Goal: Find specific page/section: Find specific page/section

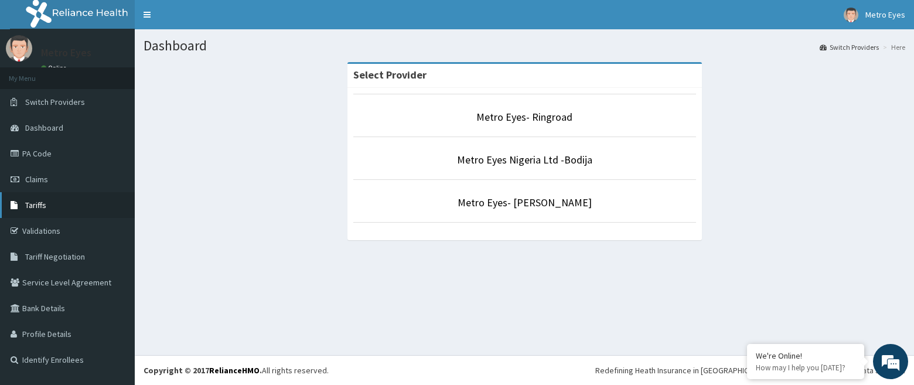
click at [37, 211] on link "Tariffs" at bounding box center [67, 205] width 135 height 26
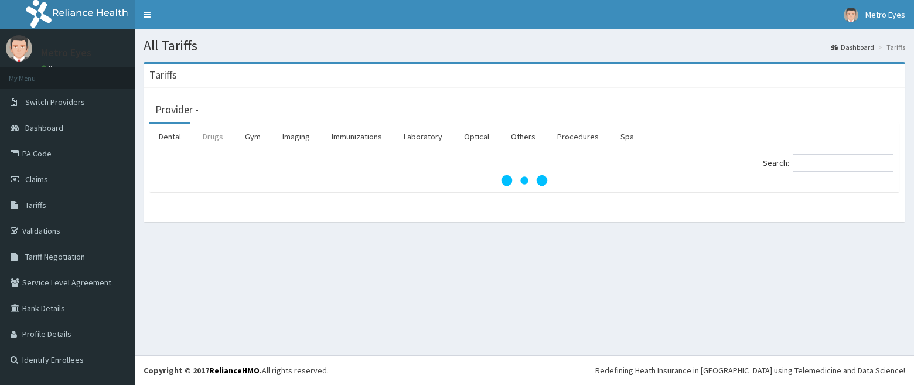
click at [211, 141] on link "Drugs" at bounding box center [212, 136] width 39 height 25
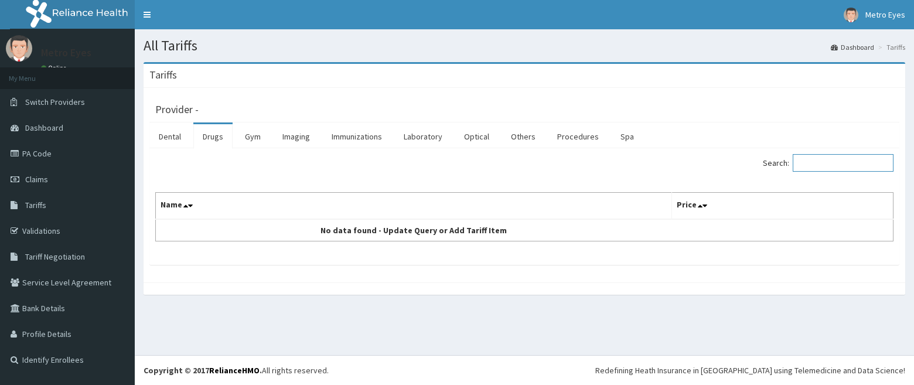
click at [821, 162] on input "Search:" at bounding box center [843, 163] width 101 height 18
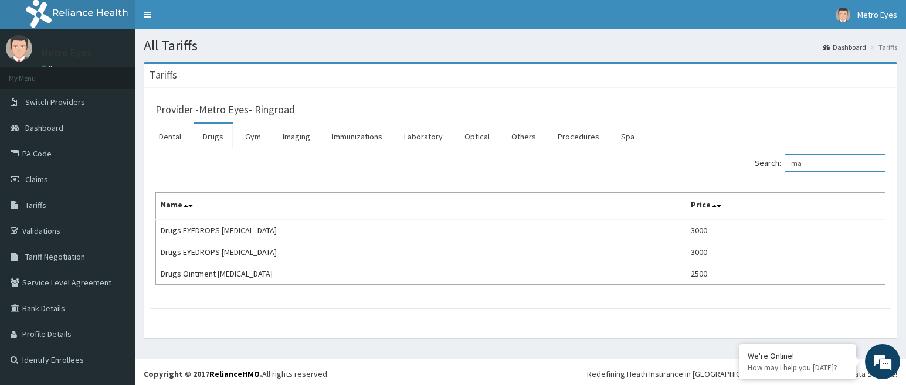
type input "m"
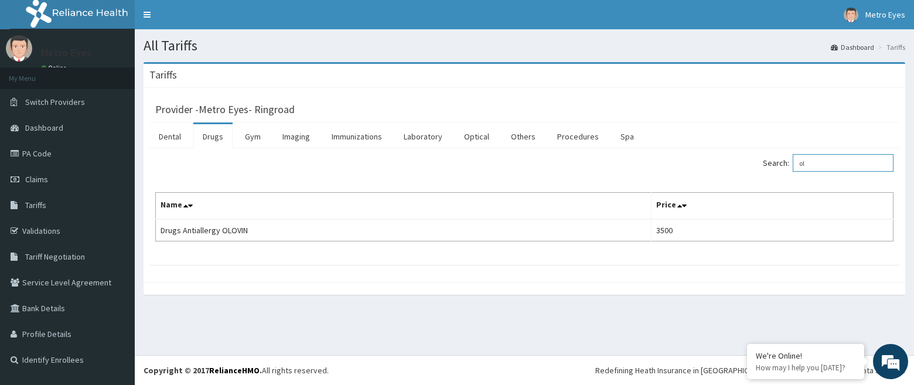
type input "o"
type input "dexa"
